Goal: Check status: Check status

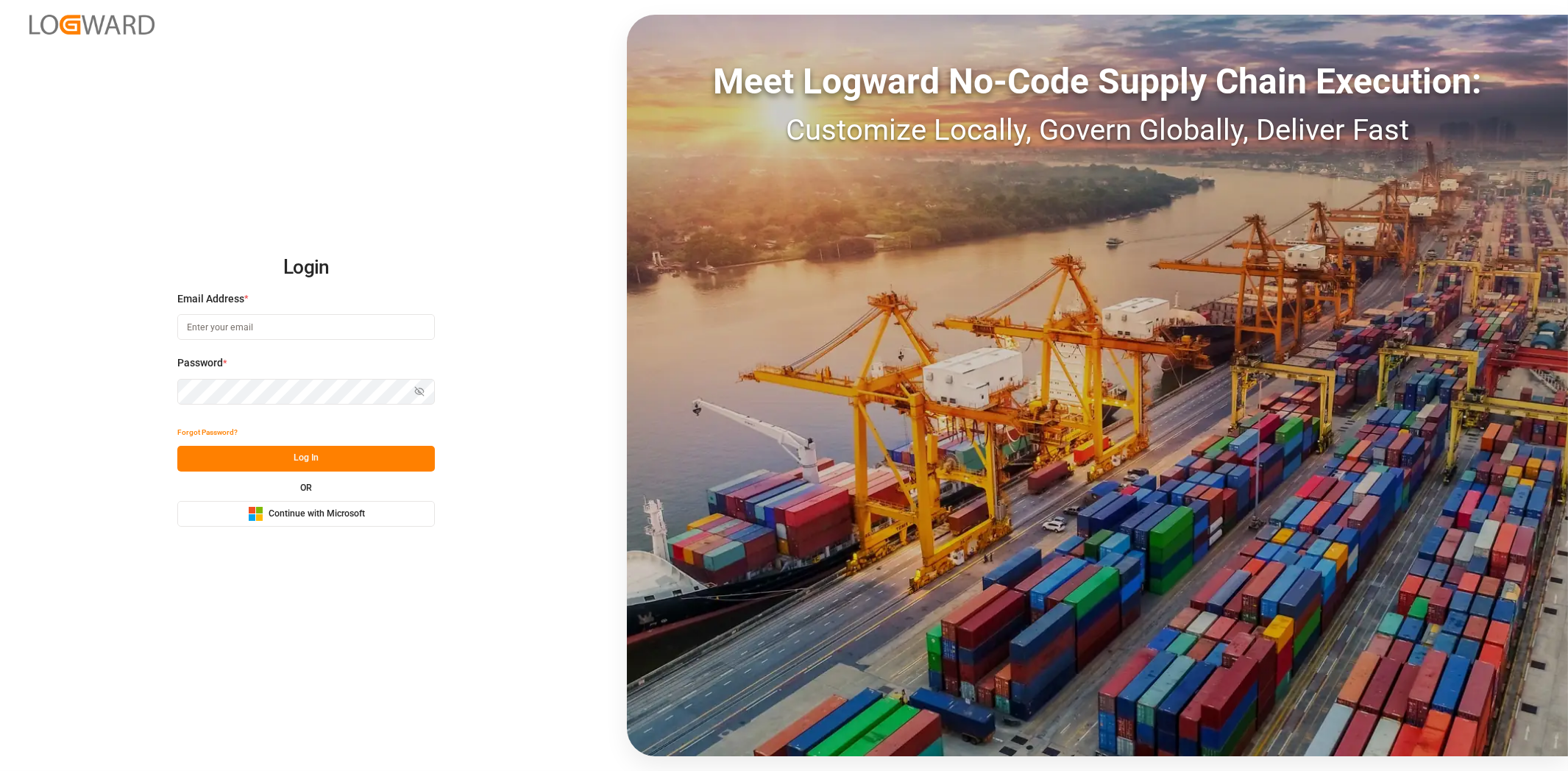
click at [335, 502] on button "Microsoft Logo Continue with Microsoft" at bounding box center [306, 514] width 257 height 26
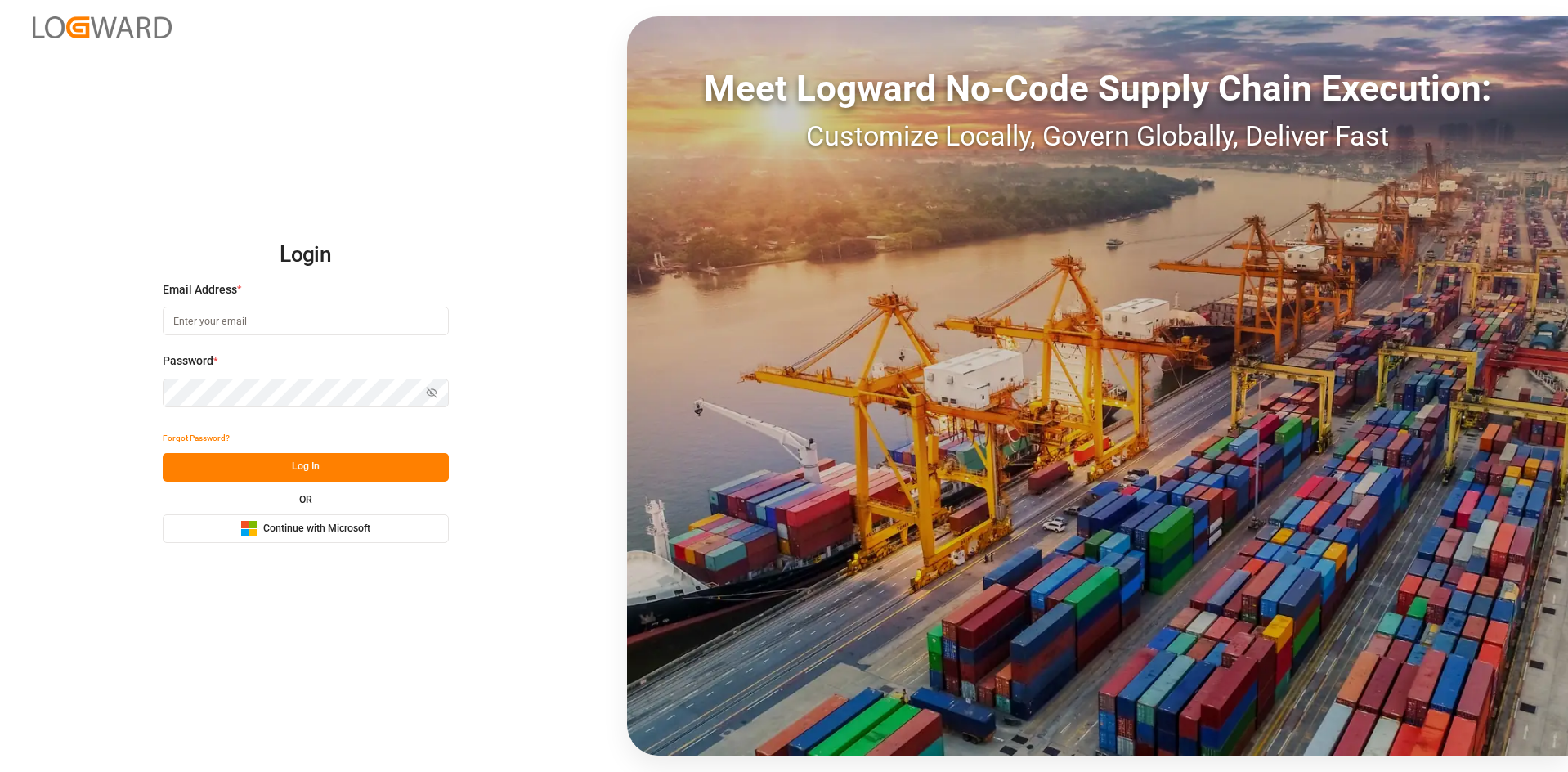
click at [315, 530] on span "Continue with Microsoft" at bounding box center [317, 529] width 107 height 14
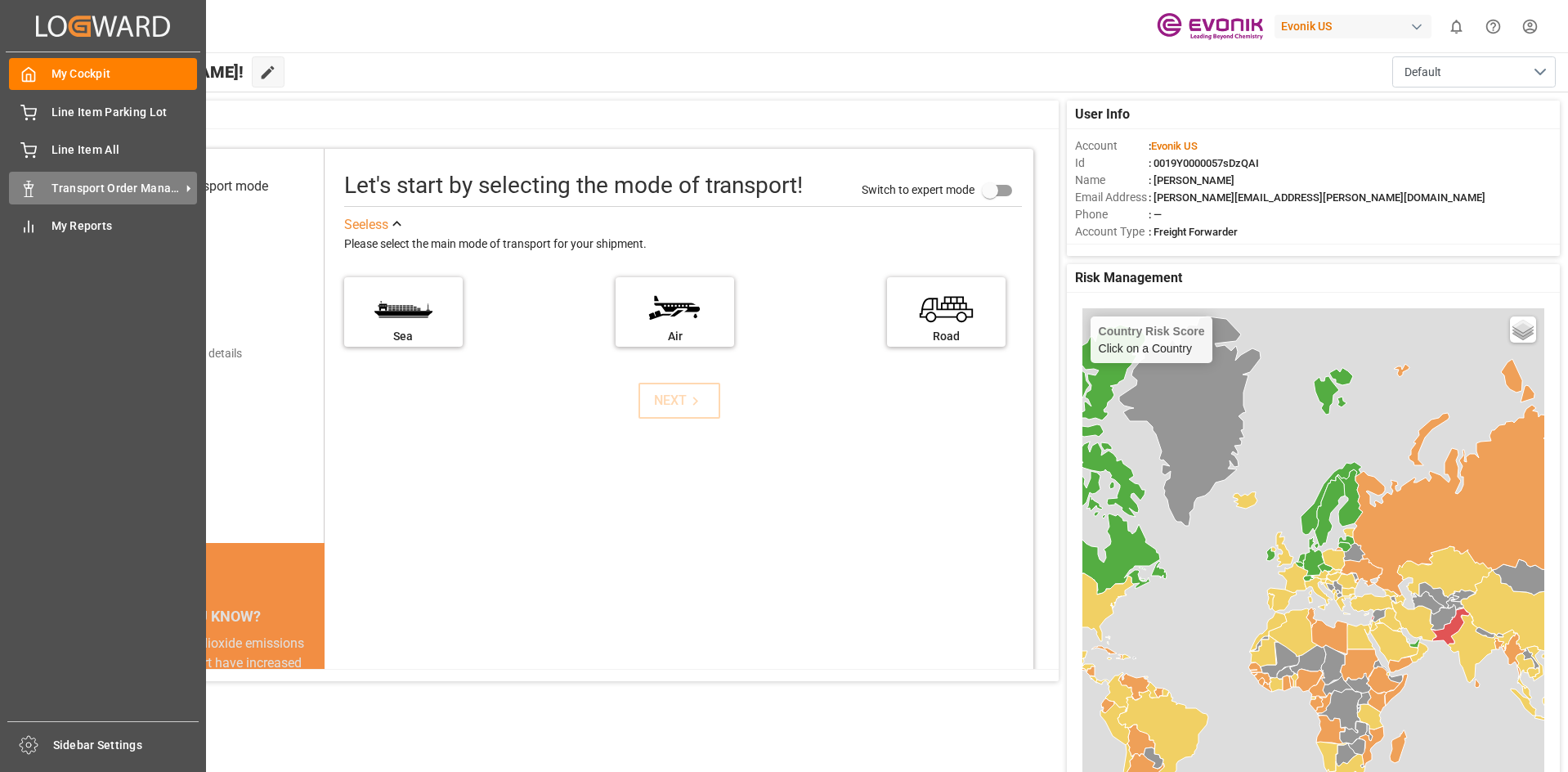
click at [170, 180] on span "Transport Order Management" at bounding box center [116, 188] width 130 height 17
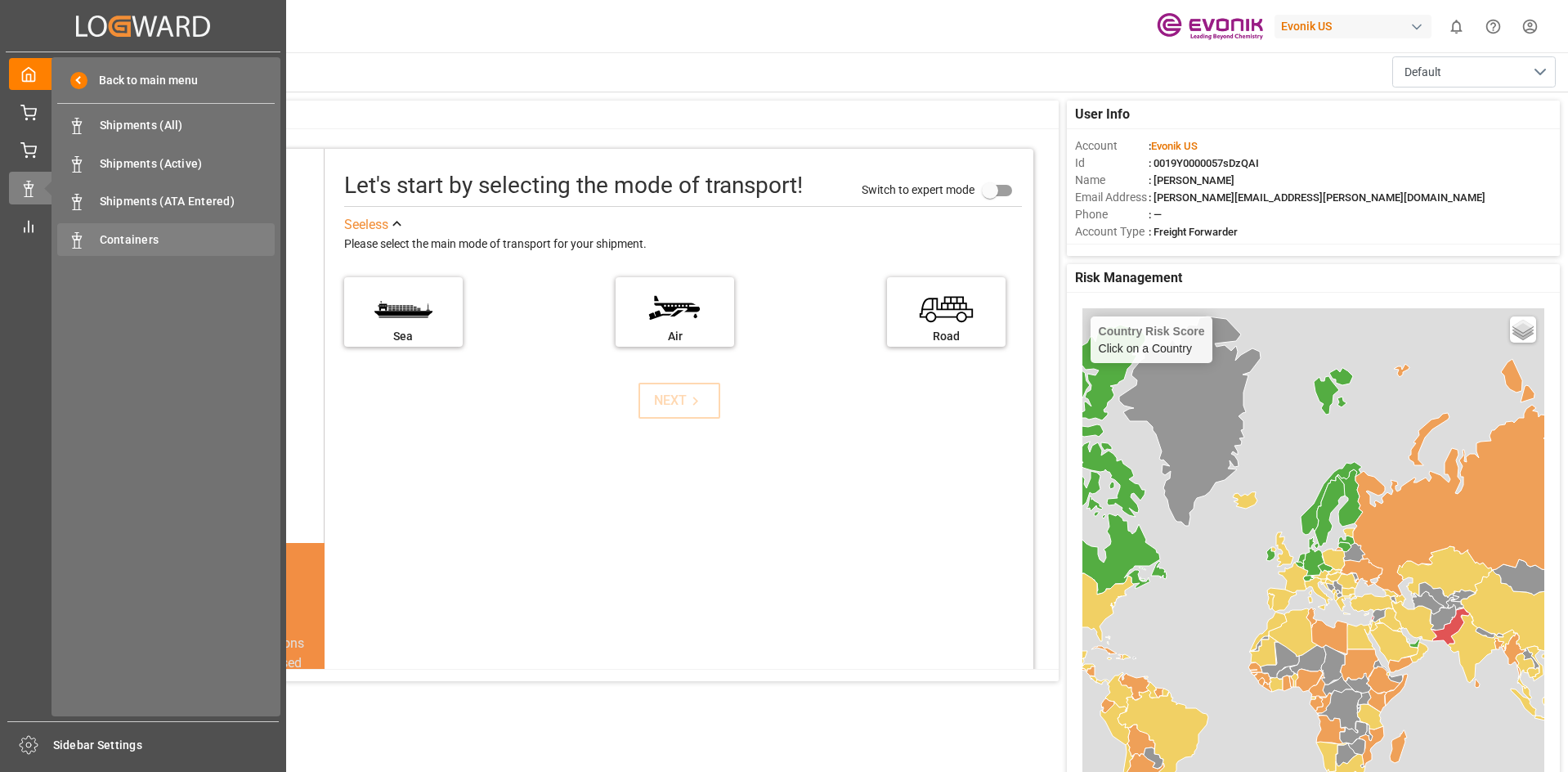
click at [135, 231] on span "Containers" at bounding box center [188, 239] width 176 height 17
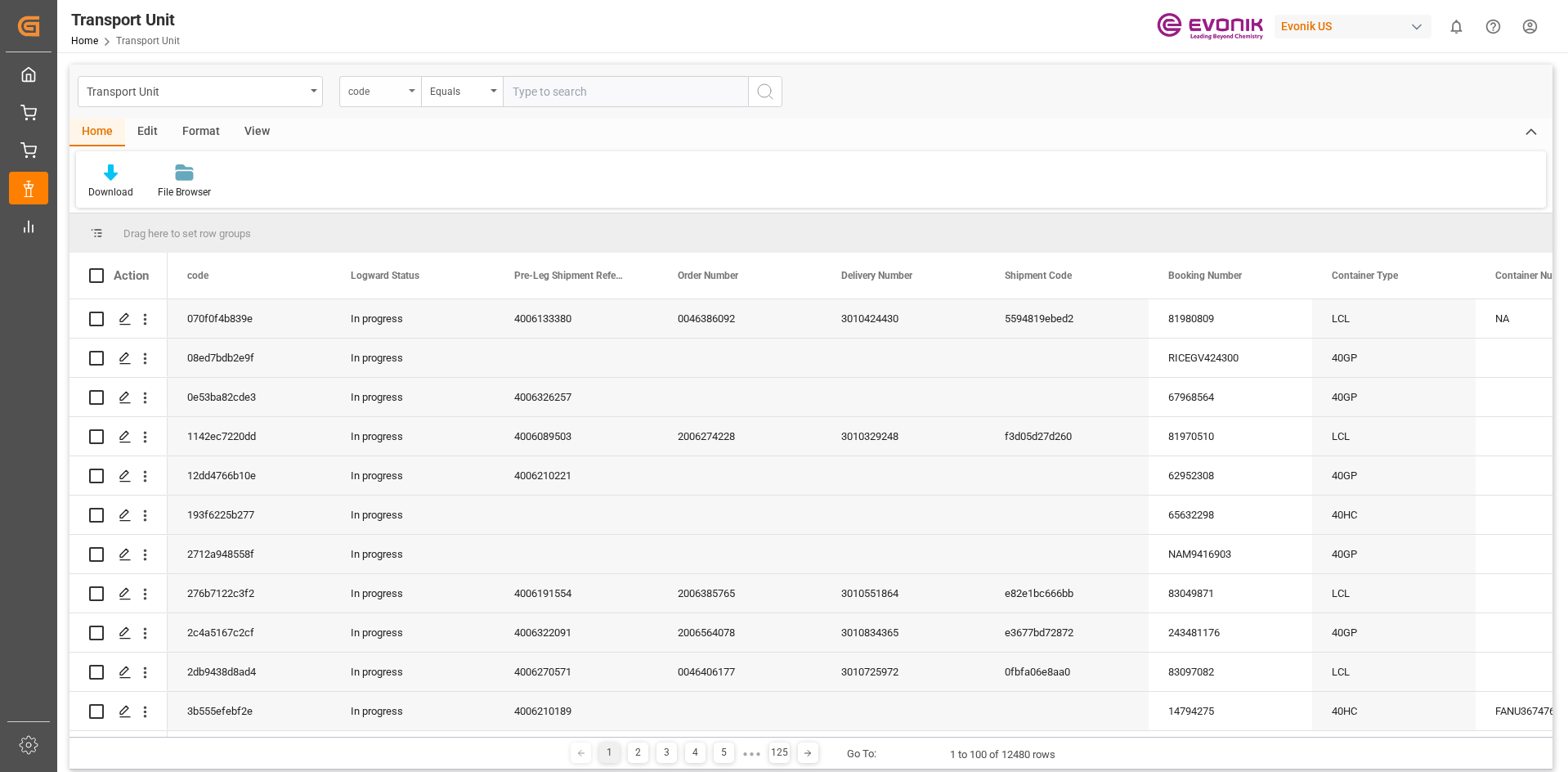
click at [407, 85] on div "code" at bounding box center [380, 91] width 81 height 31
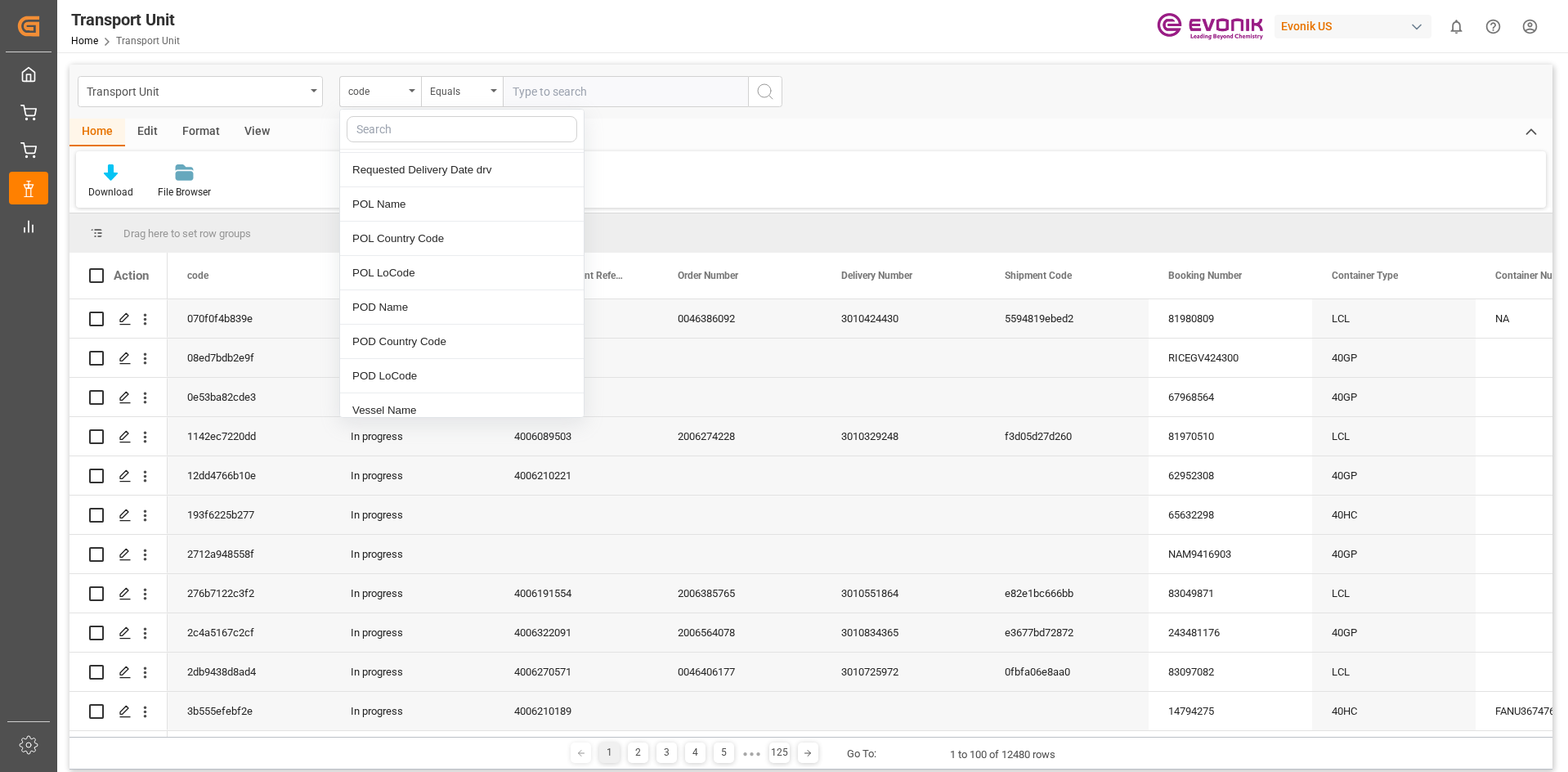
scroll to position [164, 0]
click at [412, 275] on div "Container Number" at bounding box center [462, 278] width 244 height 34
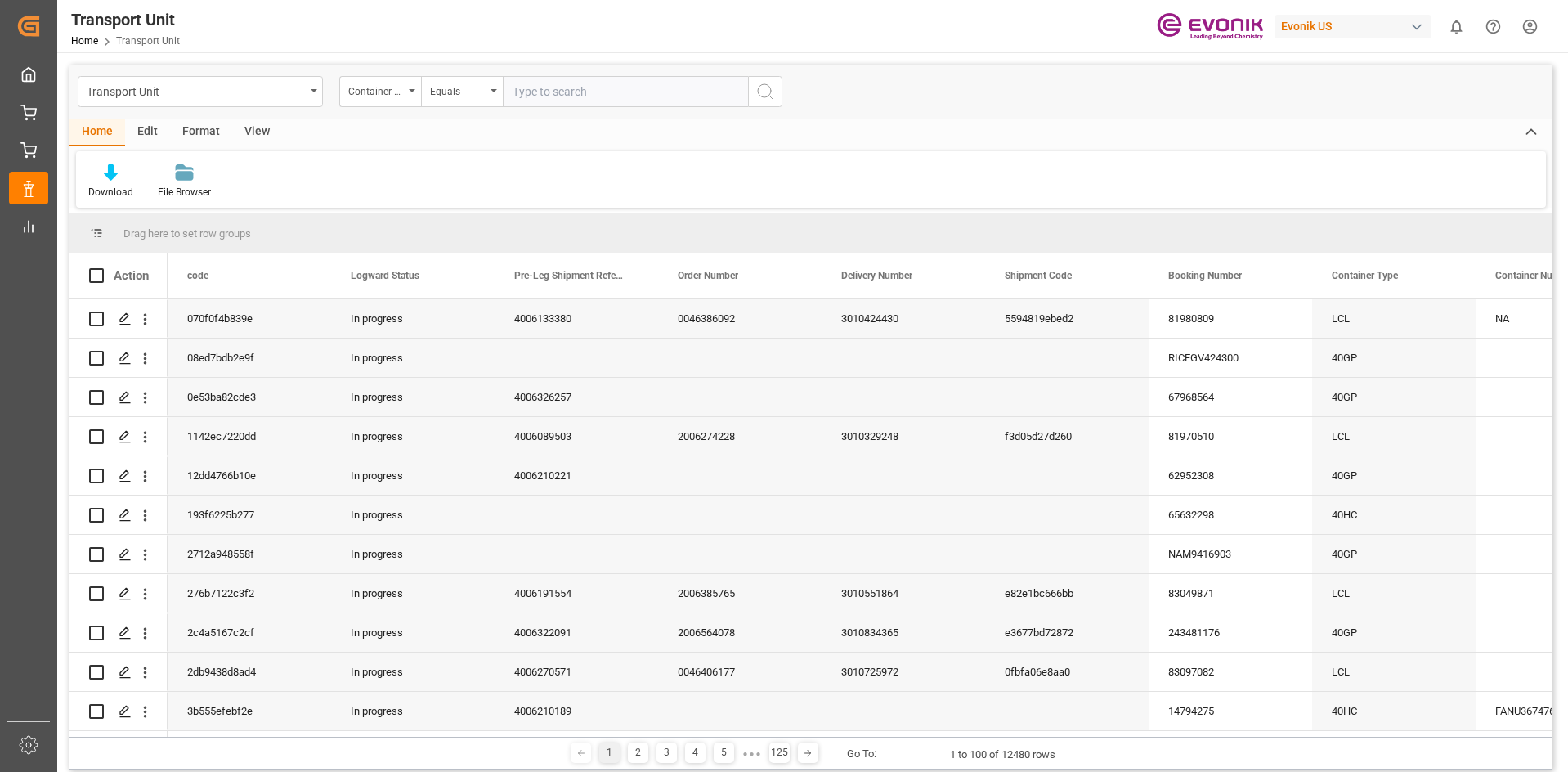
click at [536, 97] on input "text" at bounding box center [625, 91] width 245 height 31
click at [548, 96] on input "text" at bounding box center [625, 91] width 245 height 31
paste input "MOAU6789912"
type input "MOAU6789912"
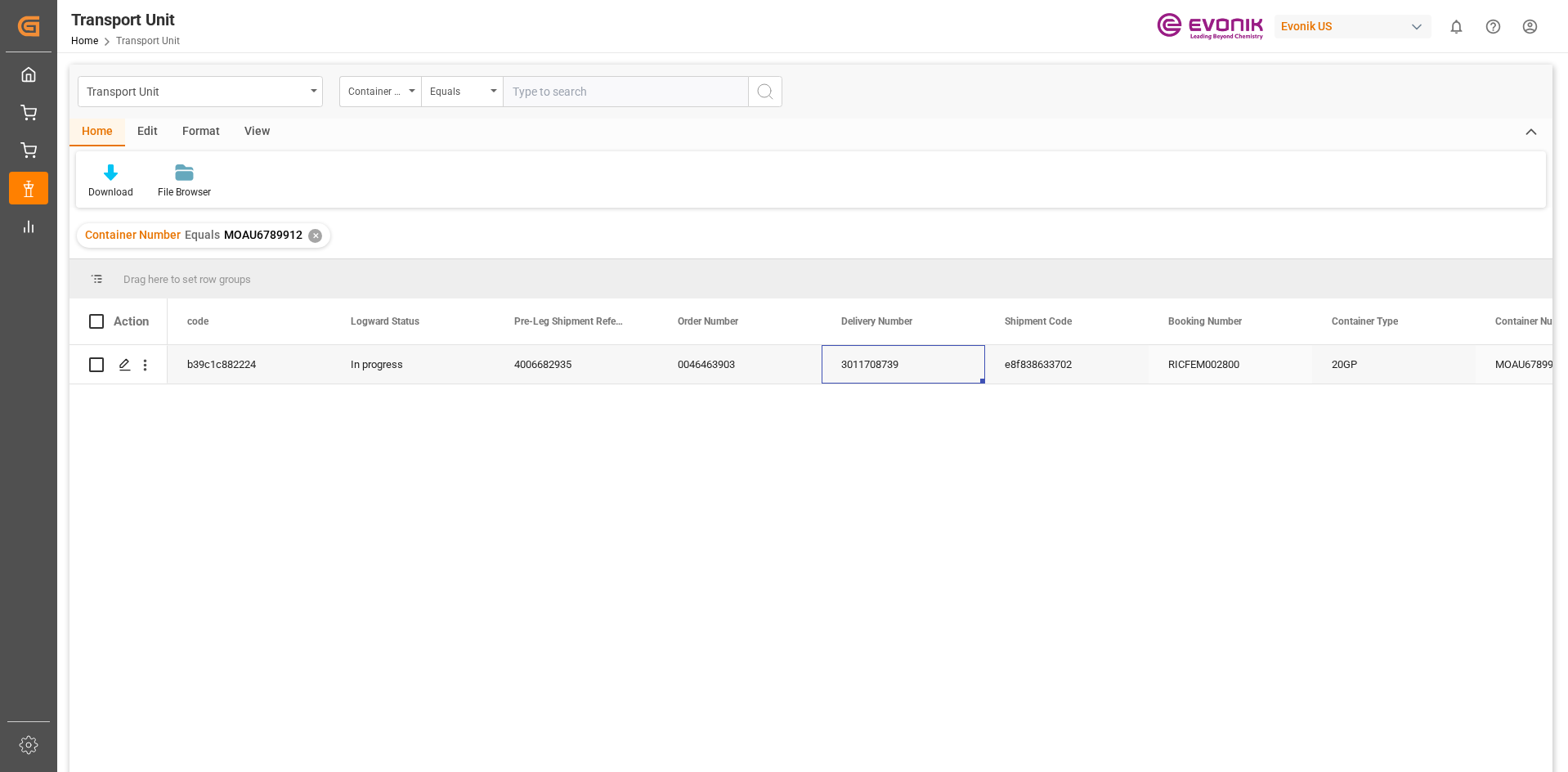
click at [868, 357] on div "3011708739" at bounding box center [902, 364] width 164 height 38
